Goal: Task Accomplishment & Management: Use online tool/utility

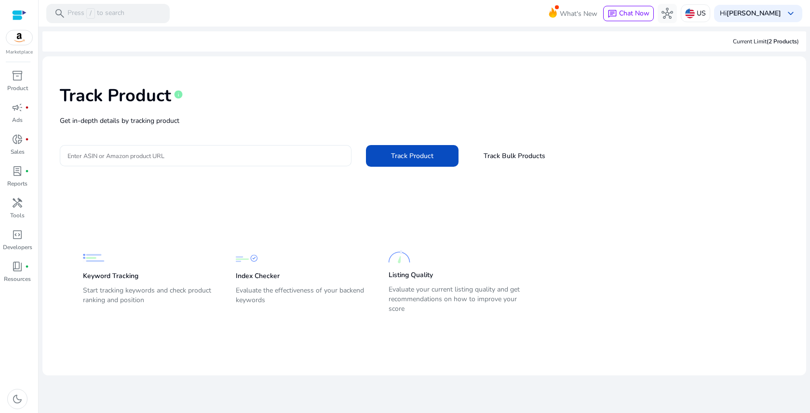
click at [184, 150] on input "Enter ASIN or Amazon product URL" at bounding box center [205, 155] width 276 height 11
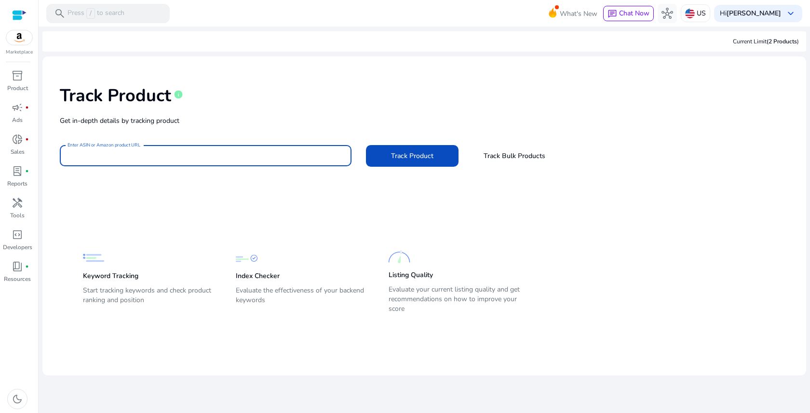
paste input "**********"
type input "**********"
click at [435, 156] on span at bounding box center [412, 155] width 93 height 23
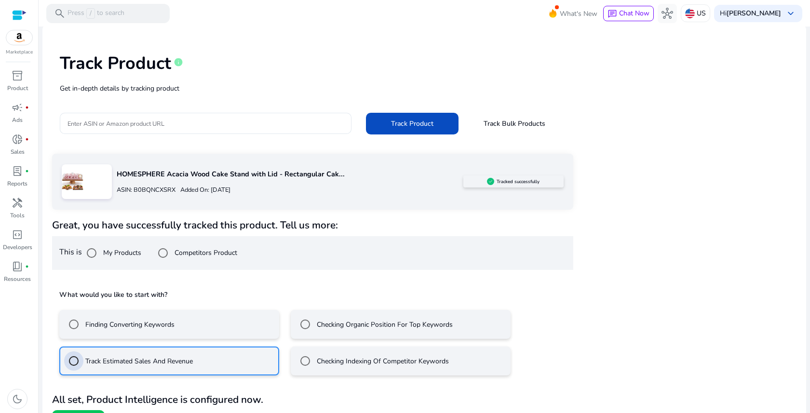
scroll to position [52, 0]
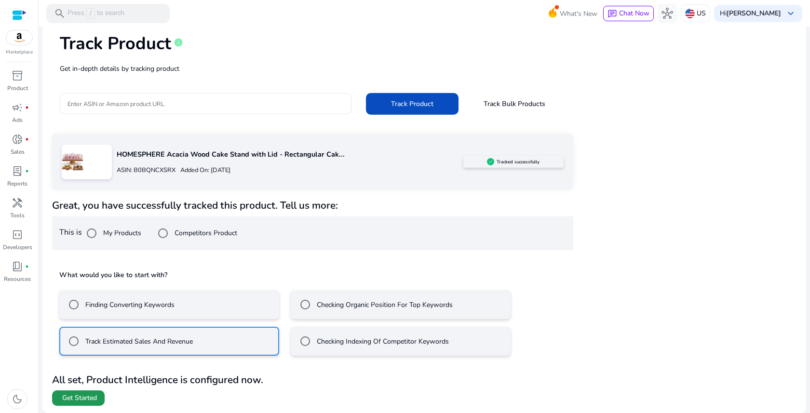
click at [92, 400] on span "Get Started" at bounding box center [79, 398] width 35 height 10
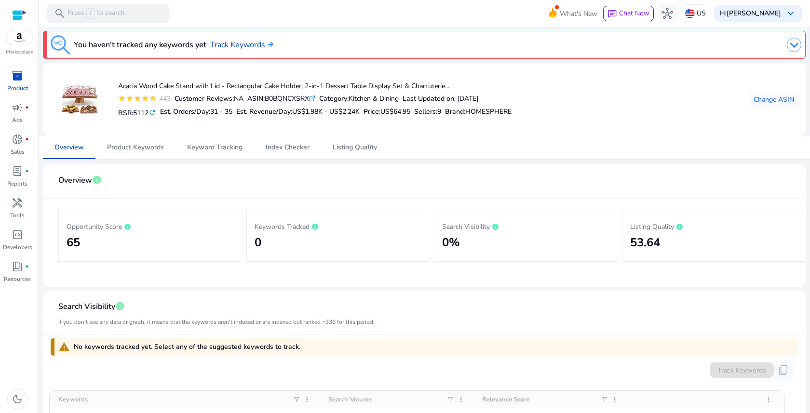
click at [159, 252] on div "Opportunity Score 65" at bounding box center [150, 235] width 167 height 37
drag, startPoint x: 57, startPoint y: 238, endPoint x: 100, endPoint y: 239, distance: 42.9
click at [100, 239] on mat-card-content "Opportunity Score 65 Keywords Tracked 0 Search Visibility 0% Listing Quality 53…" at bounding box center [424, 239] width 747 height 80
click at [131, 242] on h2 "65" at bounding box center [150, 243] width 167 height 14
drag, startPoint x: 234, startPoint y: 241, endPoint x: 271, endPoint y: 241, distance: 37.1
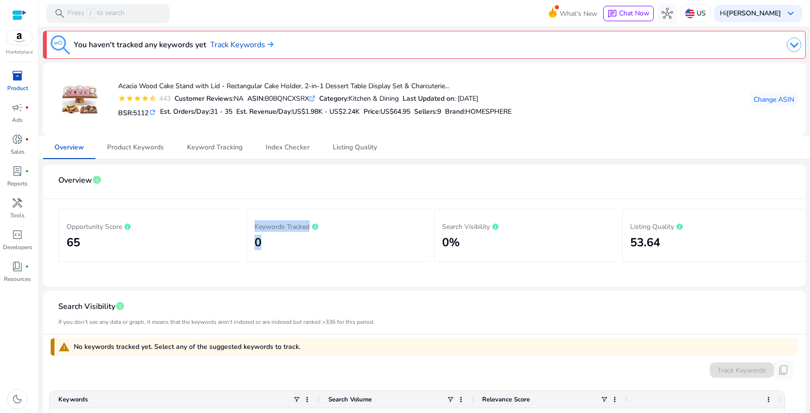
click at [271, 241] on div "Opportunity Score 65 Keywords Tracked 0 Search Visibility 0% Listing Quality 53…" at bounding box center [424, 235] width 732 height 72
drag, startPoint x: 431, startPoint y: 247, endPoint x: 475, endPoint y: 245, distance: 43.4
click at [475, 245] on div "Opportunity Score 65 Keywords Tracked 0 Search Visibility 0% Listing Quality 53…" at bounding box center [424, 235] width 732 height 72
drag, startPoint x: 624, startPoint y: 243, endPoint x: 767, endPoint y: 241, distance: 143.2
click at [762, 241] on div "Listing Quality 53.64" at bounding box center [713, 235] width 183 height 53
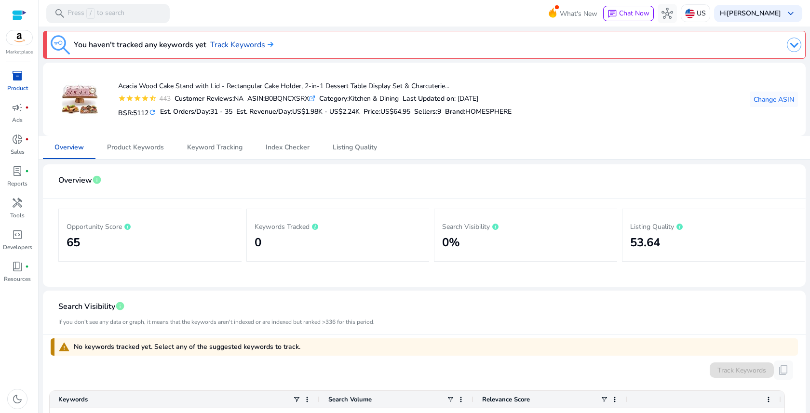
click at [701, 275] on mat-card-content "Opportunity Score 65 Keywords Tracked 0 Search Visibility 0% Listing Quality 53…" at bounding box center [424, 239] width 747 height 80
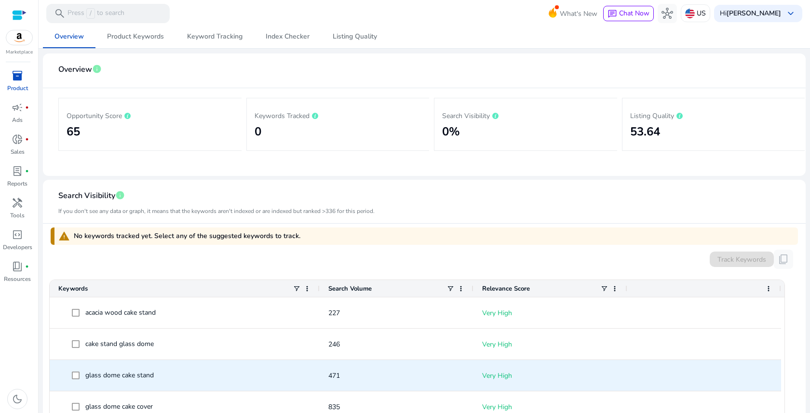
scroll to position [310, 0]
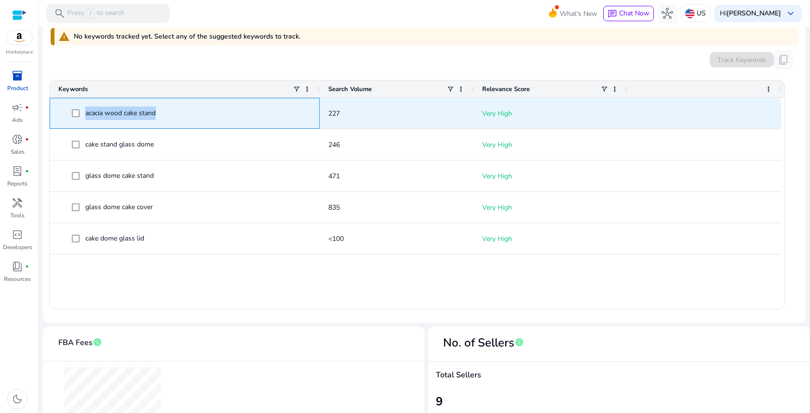
drag, startPoint x: 162, startPoint y: 114, endPoint x: 55, endPoint y: 113, distance: 107.5
click at [55, 113] on div "acacia wood cake stand" at bounding box center [185, 113] width 270 height 31
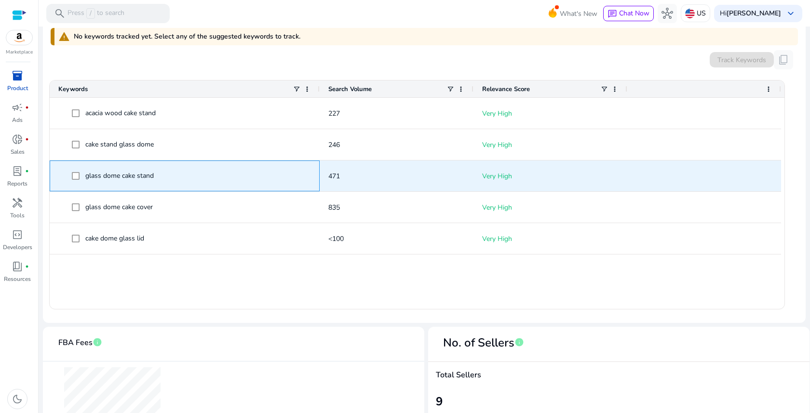
click at [267, 187] on div "glass dome cake stand" at bounding box center [184, 176] width 253 height 30
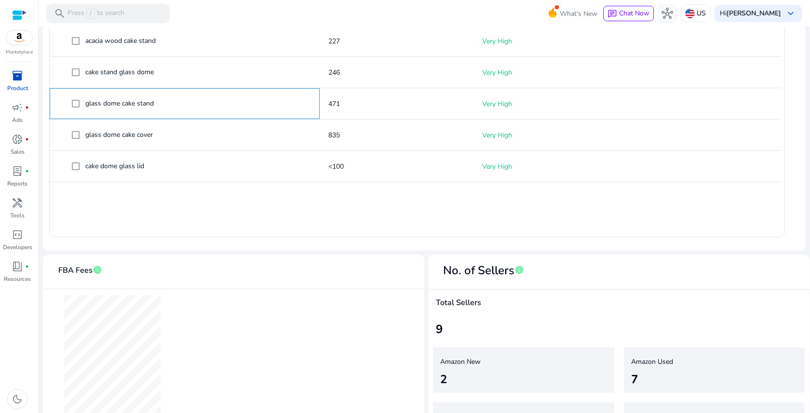
scroll to position [426, 0]
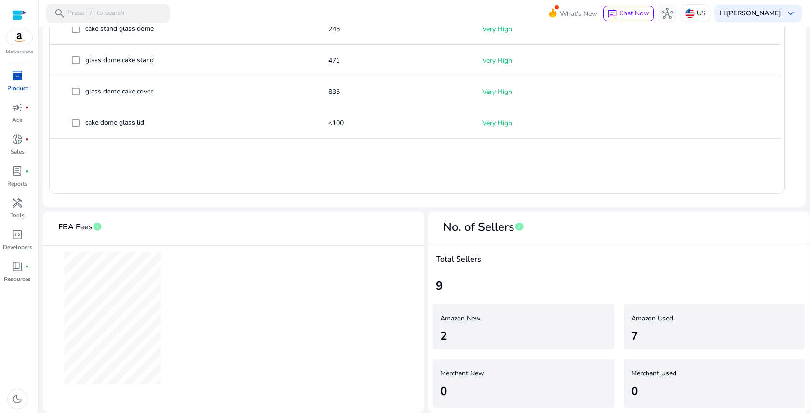
drag, startPoint x: 433, startPoint y: 393, endPoint x: 473, endPoint y: 393, distance: 39.5
click at [473, 393] on div "Merchant New 0" at bounding box center [523, 383] width 181 height 49
click at [571, 333] on div "2" at bounding box center [517, 335] width 155 height 17
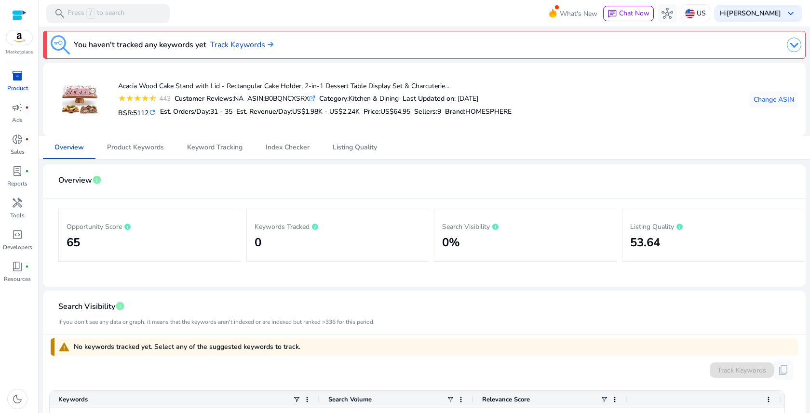
scroll to position [2, 0]
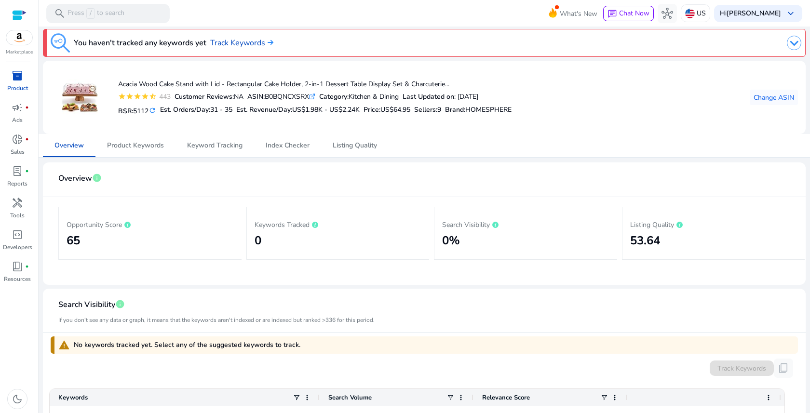
click at [793, 40] on img at bounding box center [794, 43] width 14 height 14
